Goal: Ask a question

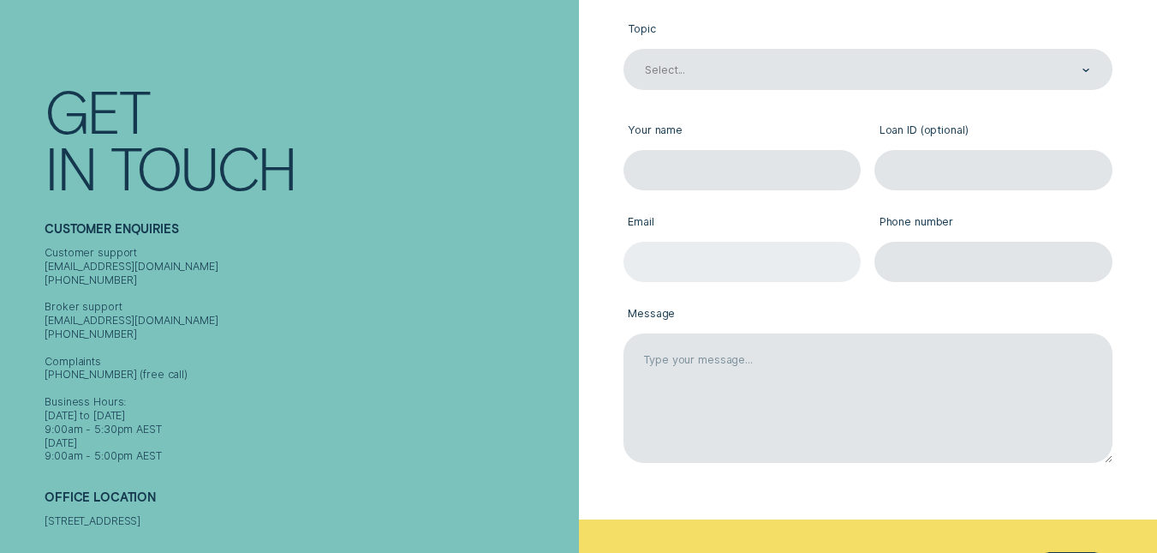
scroll to position [266, 0]
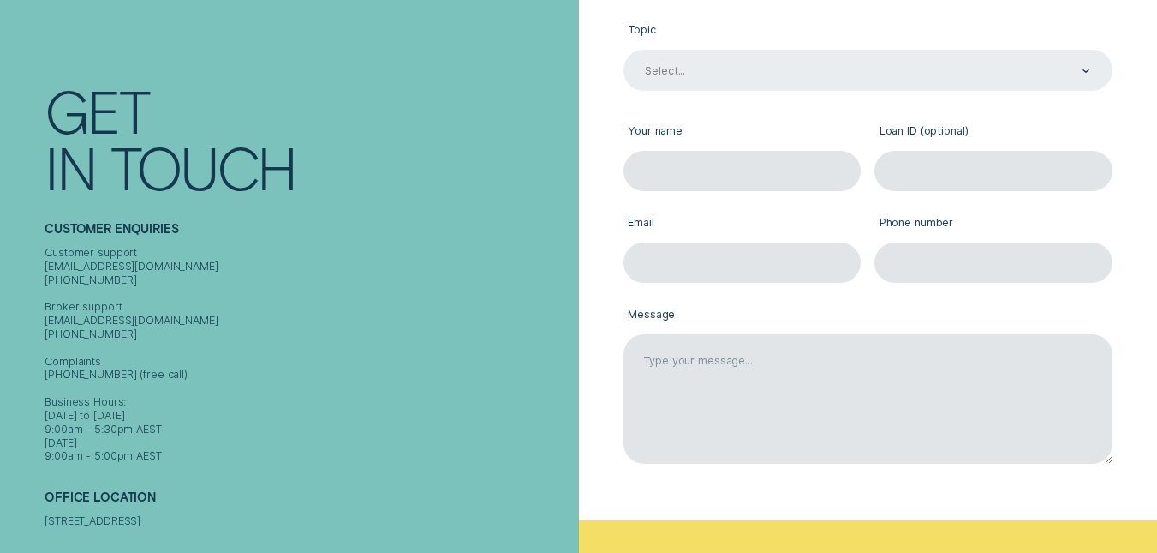
click at [767, 72] on div "Select..." at bounding box center [866, 70] width 447 height 15
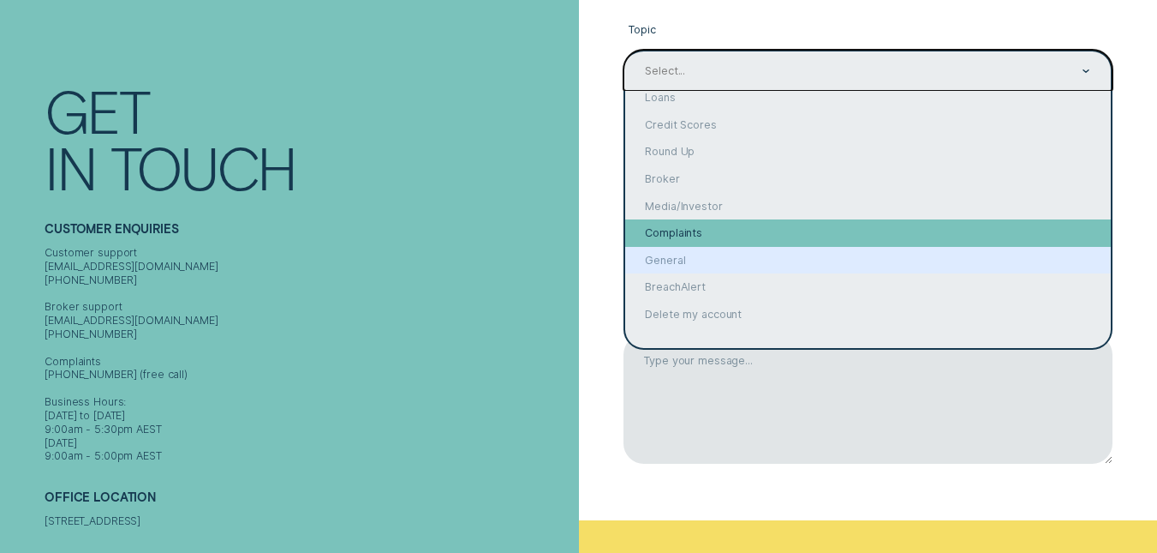
scroll to position [0, 0]
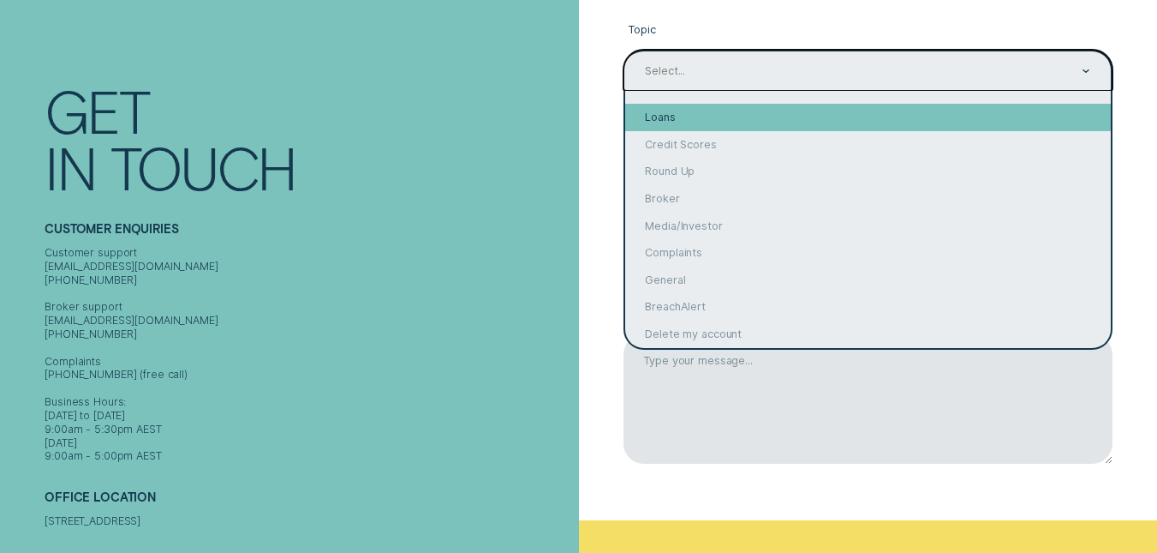
click at [732, 126] on div "Loans" at bounding box center [868, 117] width 486 height 27
type input "Loans"
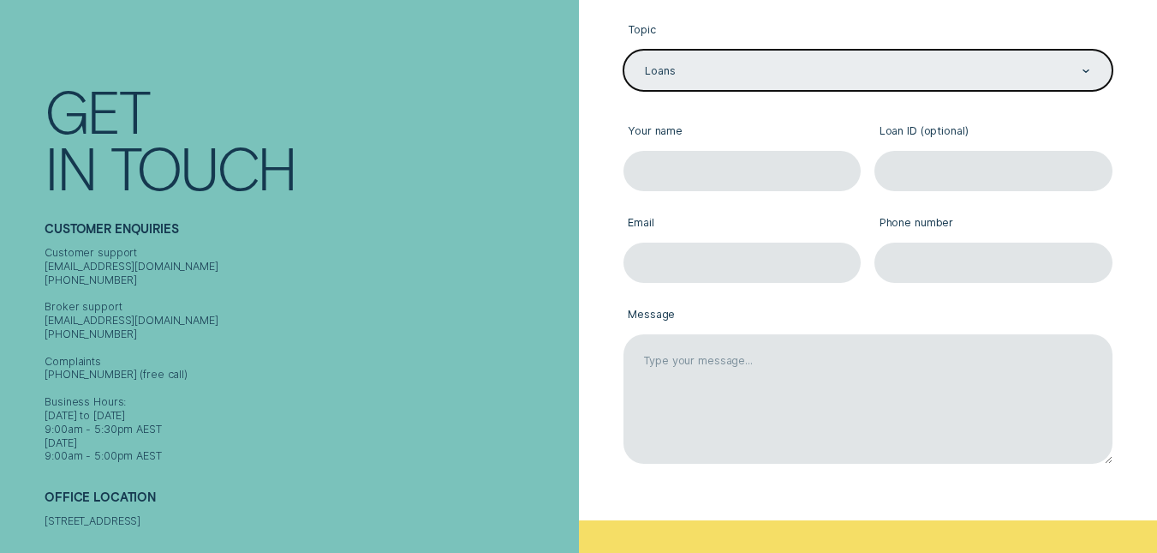
click at [1086, 72] on icon "Contact form" at bounding box center [1088, 70] width 6 height 3
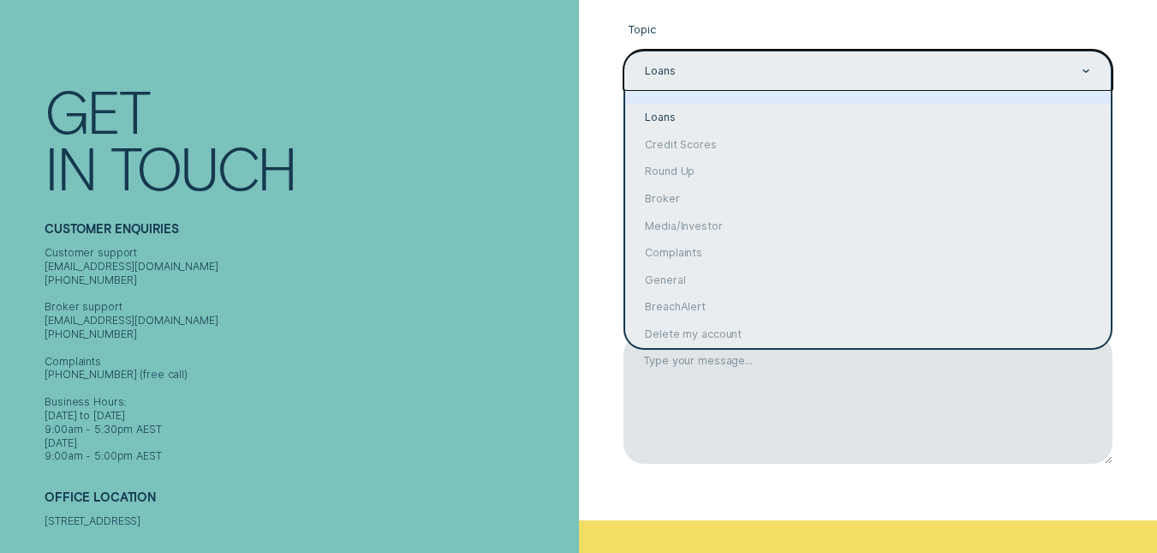
click at [924, 28] on label "Topic" at bounding box center [868, 31] width 489 height 38
